Goal: Information Seeking & Learning: Learn about a topic

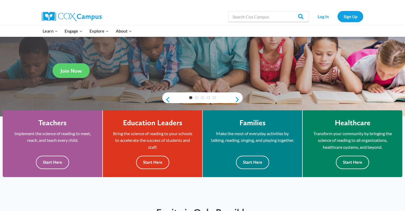
scroll to position [79, 0]
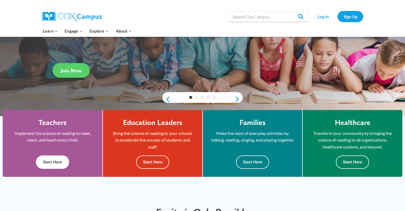
click at [59, 155] on div "Teachers Implement the science of reading to meet, reach, and teach every child…" at bounding box center [53, 143] width 84 height 51
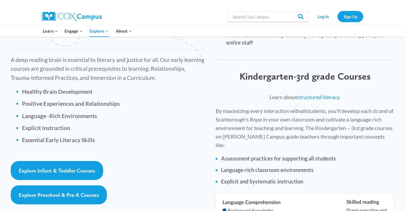
scroll to position [730, 0]
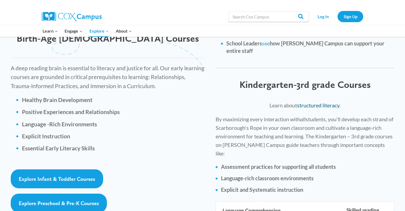
click at [307, 102] on link "structured literacy." at bounding box center [318, 105] width 43 height 6
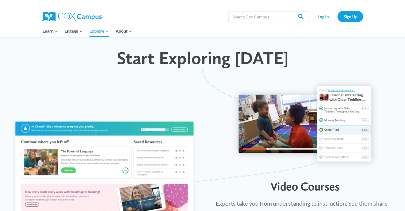
scroll to position [464, 0]
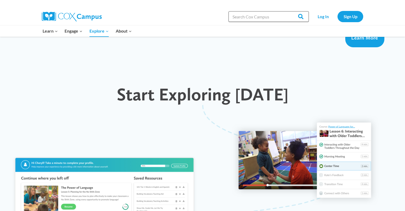
click at [257, 15] on input "Search in [URL][DOMAIN_NAME]" at bounding box center [268, 16] width 80 height 11
type input "dyslexia"
click at [288, 11] on input "Search" at bounding box center [298, 16] width 21 height 11
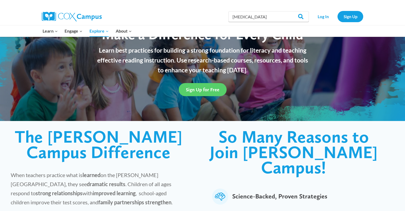
scroll to position [0, 0]
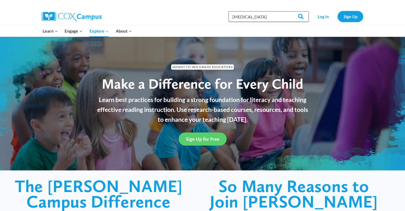
click at [256, 13] on input "dyslexia" at bounding box center [268, 16] width 80 height 11
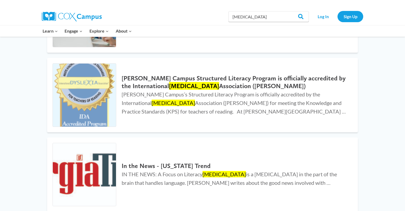
scroll to position [130, 0]
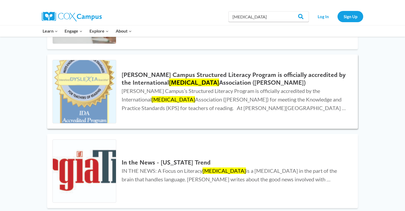
click at [205, 81] on h2 "Cox Campus Structured Literacy Program is officially accredited by the Internat…" at bounding box center [234, 79] width 225 height 16
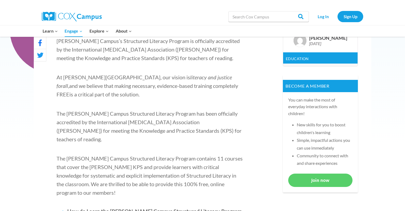
scroll to position [172, 0]
